Goal: Information Seeking & Learning: Check status

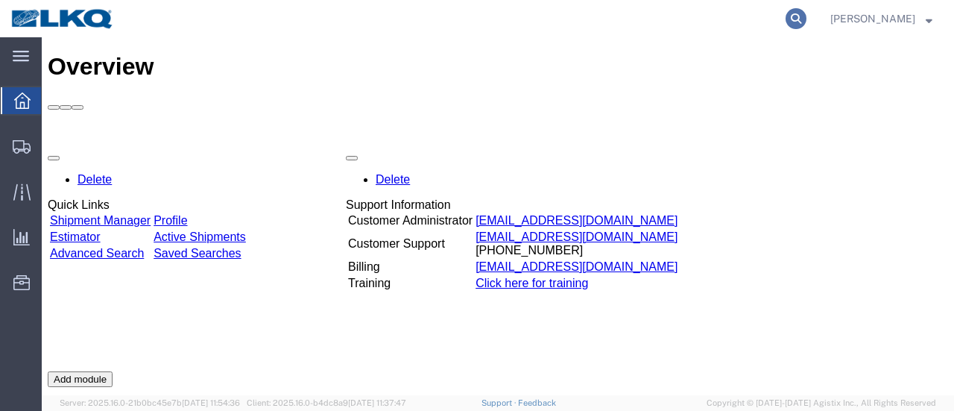
click at [807, 16] on icon at bounding box center [796, 18] width 21 height 21
type input "56163963"
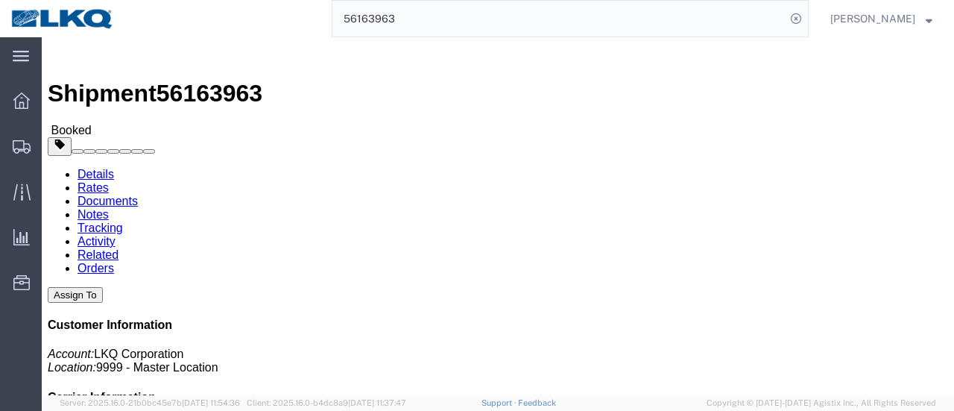
click link "Documents"
